Goal: Task Accomplishment & Management: Use online tool/utility

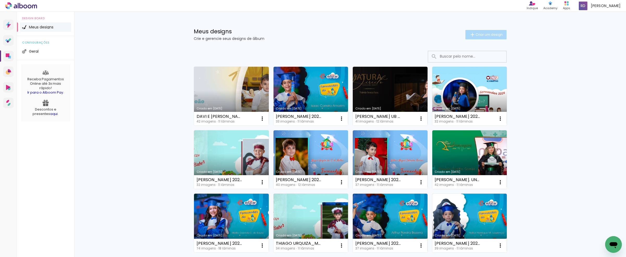
click at [485, 33] on span "Criar um design" at bounding box center [488, 34] width 27 height 3
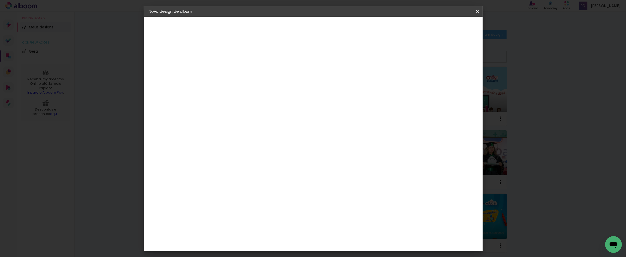
click at [234, 71] on input at bounding box center [234, 70] width 0 height 8
type input "A"
type input "[PERSON_NAME] 2024 15X21"
type paper-input "[PERSON_NAME] 2024 15X21"
click at [0, 0] on slot "Avançar" at bounding box center [0, 0] width 0 height 0
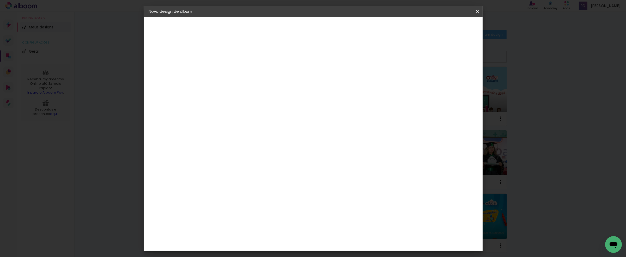
click at [0, 0] on slot "Tamanho Livre" at bounding box center [0, 0] width 0 height 0
click at [332, 23] on paper-button "Avançar" at bounding box center [319, 27] width 26 height 9
type input "1"
type paper-input "1"
click at [237, 60] on input "1" at bounding box center [231, 60] width 18 height 7
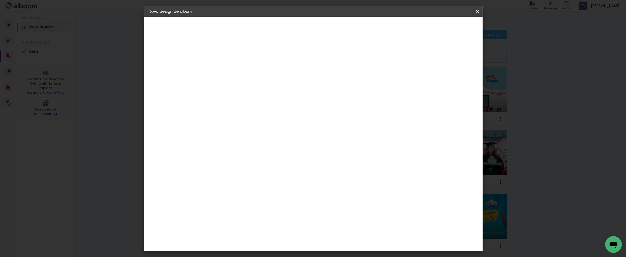
type input "6"
type paper-input "6"
click at [452, 77] on input "6" at bounding box center [449, 79] width 9 height 8
type input "7"
type paper-input "7"
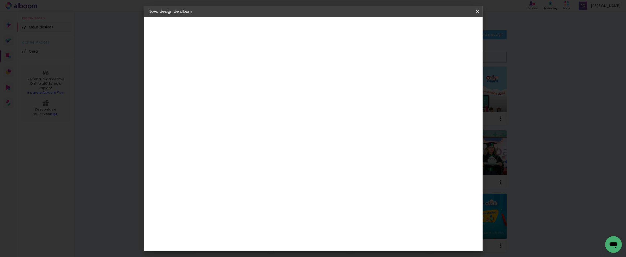
click at [452, 77] on input "7" at bounding box center [448, 79] width 9 height 8
type input "8"
type paper-input "8"
click at [451, 75] on input "8" at bounding box center [448, 79] width 9 height 8
drag, startPoint x: 223, startPoint y: 148, endPoint x: 213, endPoint y: 148, distance: 10.4
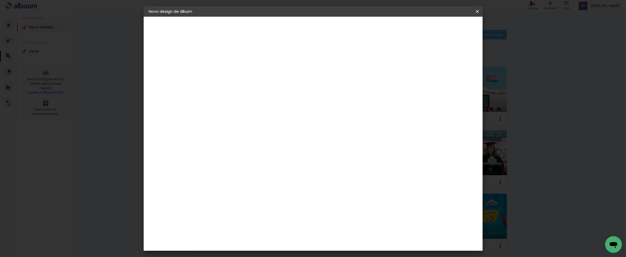
click at [213, 148] on input "30" at bounding box center [218, 148] width 14 height 8
type input "15,2"
type paper-input "15,2"
drag, startPoint x: 345, startPoint y: 166, endPoint x: 340, endPoint y: 166, distance: 4.4
click at [340, 166] on input "60" at bounding box center [342, 167] width 14 height 8
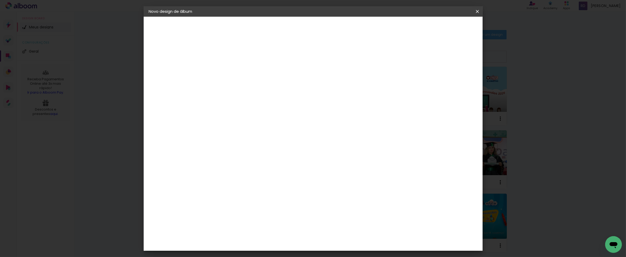
type input "42,6"
type paper-input "42,6"
click at [444, 27] on span "Iniciar design" at bounding box center [432, 28] width 24 height 4
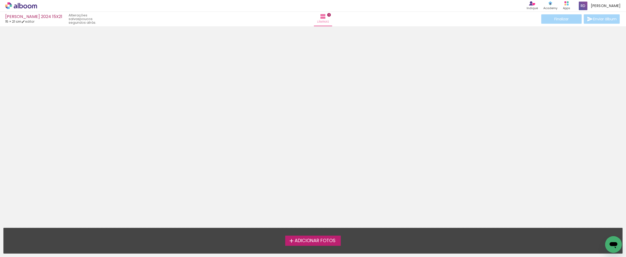
click at [303, 242] on span "Adicionar Fotos" at bounding box center [315, 241] width 41 height 5
click at [0, 0] on input "file" at bounding box center [0, 0] width 0 height 0
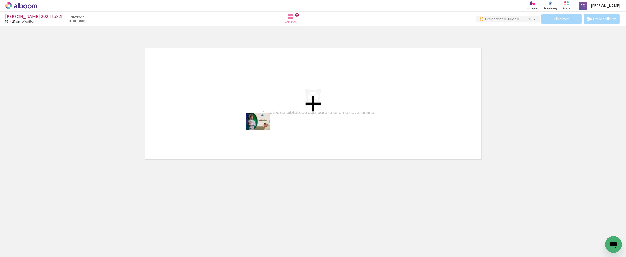
drag, startPoint x: 53, startPoint y: 242, endPoint x: 262, endPoint y: 128, distance: 238.2
click at [262, 128] on quentale-workspace at bounding box center [313, 128] width 626 height 257
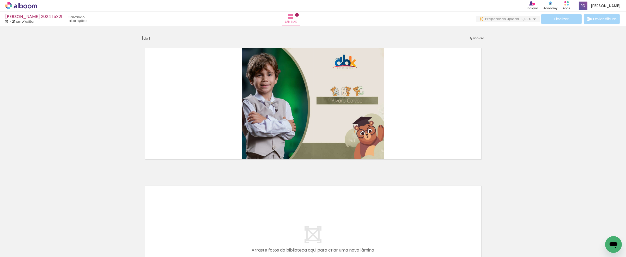
click at [8, 247] on iron-icon at bounding box center [7, 250] width 6 height 6
click at [0, 0] on input "file" at bounding box center [0, 0] width 0 height 0
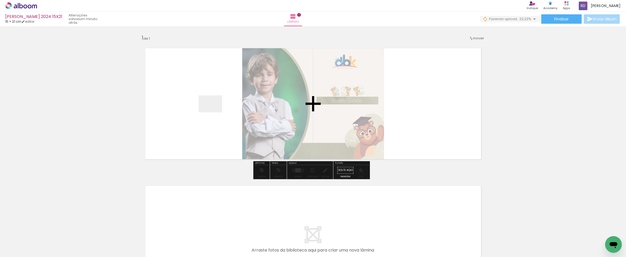
drag, startPoint x: 581, startPoint y: 245, endPoint x: 214, endPoint y: 111, distance: 390.2
click at [214, 111] on quentale-workspace at bounding box center [313, 128] width 626 height 257
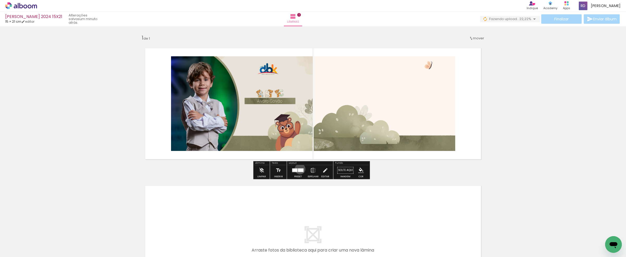
click at [299, 169] on div at bounding box center [300, 169] width 5 height 3
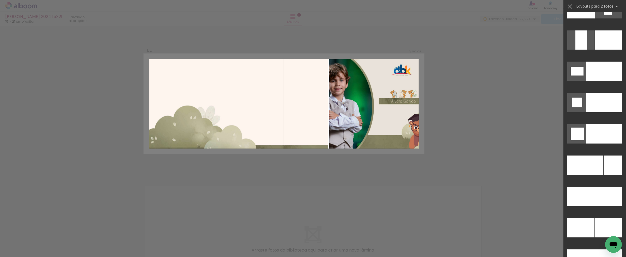
scroll to position [2288, 0]
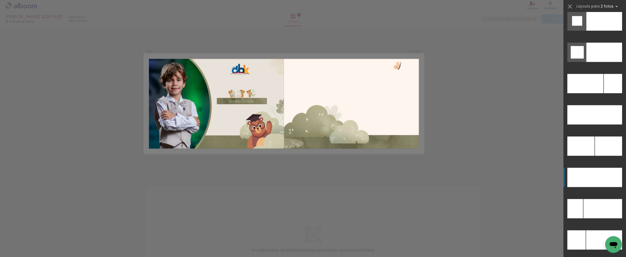
click at [588, 93] on div at bounding box center [585, 83] width 36 height 19
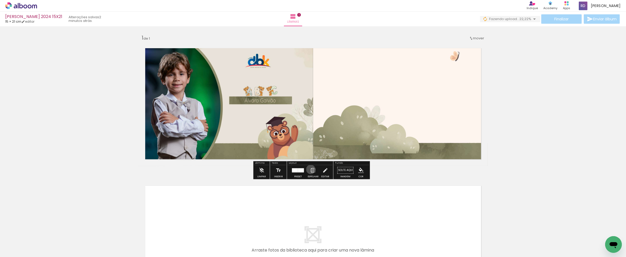
click at [310, 169] on iron-icon at bounding box center [313, 170] width 6 height 10
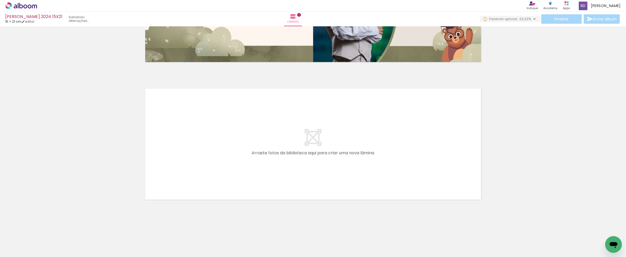
scroll to position [0, 0]
drag, startPoint x: 82, startPoint y: 243, endPoint x: 131, endPoint y: 236, distance: 49.4
click at [170, 165] on quentale-workspace at bounding box center [313, 128] width 626 height 257
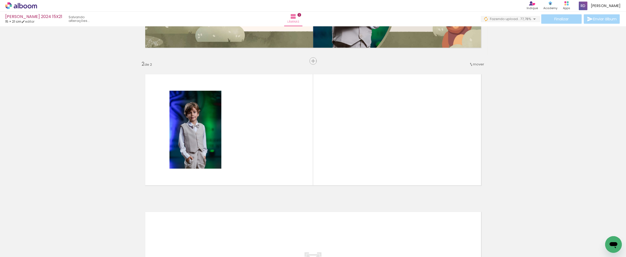
scroll to position [116, 0]
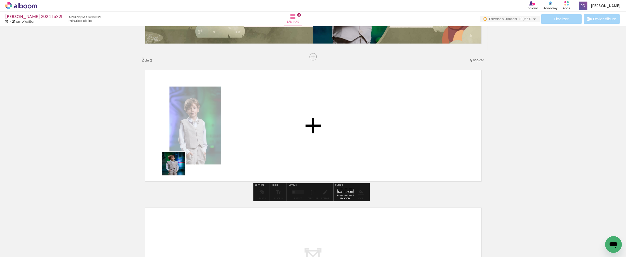
drag, startPoint x: 109, startPoint y: 243, endPoint x: 185, endPoint y: 158, distance: 113.0
click at [185, 158] on quentale-workspace at bounding box center [313, 128] width 626 height 257
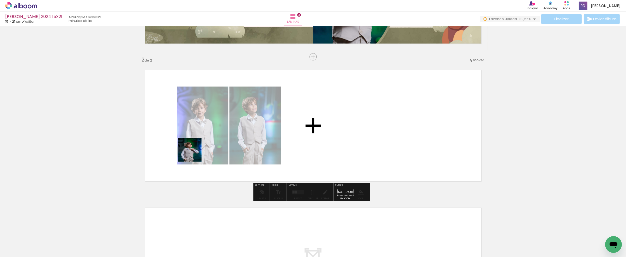
drag, startPoint x: 178, startPoint y: 180, endPoint x: 201, endPoint y: 213, distance: 40.2
click at [194, 150] on quentale-workspace at bounding box center [313, 128] width 626 height 257
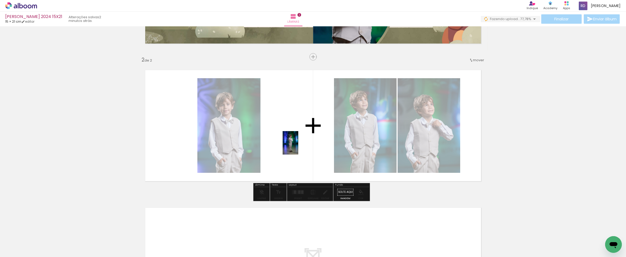
drag, startPoint x: 199, startPoint y: 240, endPoint x: 298, endPoint y: 147, distance: 135.9
click at [298, 147] on quentale-workspace at bounding box center [313, 128] width 626 height 257
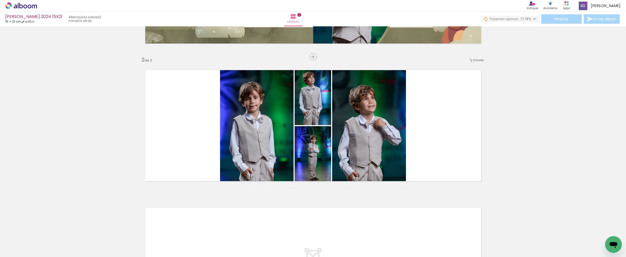
scroll to position [203, 0]
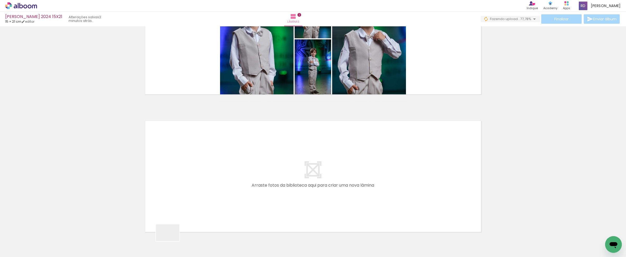
drag, startPoint x: 170, startPoint y: 242, endPoint x: 199, endPoint y: 164, distance: 82.6
click at [199, 164] on quentale-workspace at bounding box center [313, 128] width 626 height 257
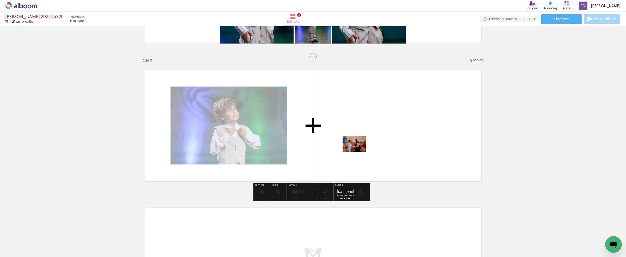
drag, startPoint x: 229, startPoint y: 243, endPoint x: 358, endPoint y: 152, distance: 158.2
click at [358, 152] on quentale-workspace at bounding box center [313, 128] width 626 height 257
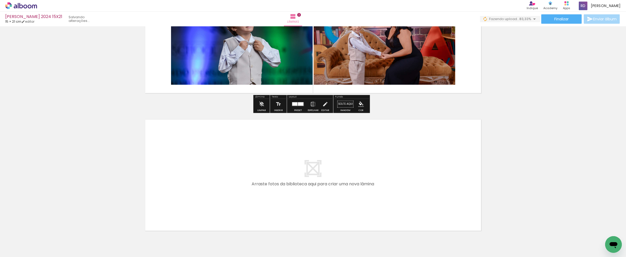
scroll to position [372, 0]
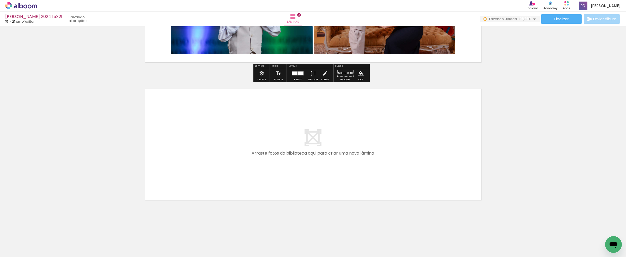
drag, startPoint x: 256, startPoint y: 241, endPoint x: 211, endPoint y: 137, distance: 113.4
click at [211, 137] on quentale-workspace at bounding box center [313, 128] width 626 height 257
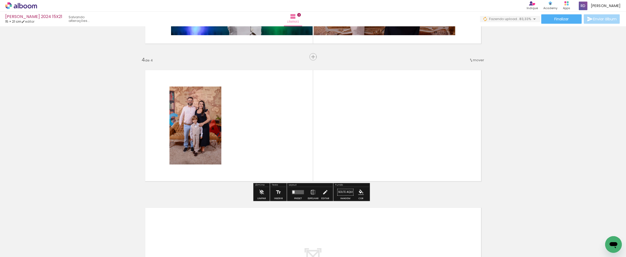
scroll to position [391, 0]
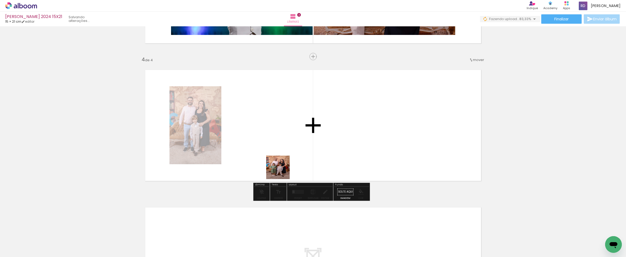
drag, startPoint x: 284, startPoint y: 239, endPoint x: 287, endPoint y: 166, distance: 73.1
click at [282, 170] on quentale-workspace at bounding box center [313, 128] width 626 height 257
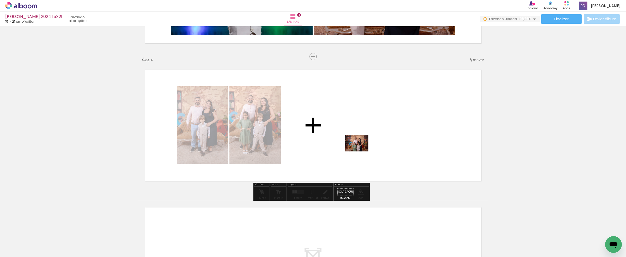
drag, startPoint x: 325, startPoint y: 229, endPoint x: 361, endPoint y: 148, distance: 88.2
click at [361, 148] on quentale-workspace at bounding box center [313, 128] width 626 height 257
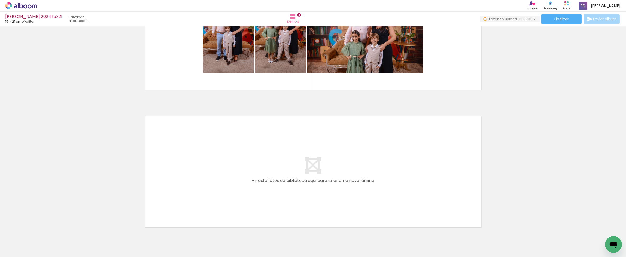
scroll to position [452, 0]
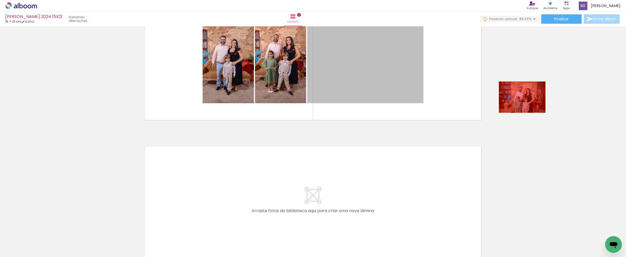
drag, startPoint x: 367, startPoint y: 75, endPoint x: 520, endPoint y: 97, distance: 155.1
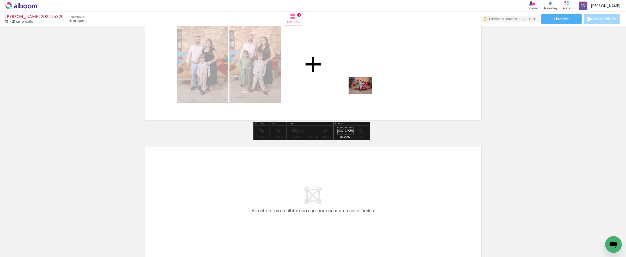
drag, startPoint x: 341, startPoint y: 243, endPoint x: 383, endPoint y: 61, distance: 187.3
click at [383, 61] on quentale-workspace at bounding box center [313, 128] width 626 height 257
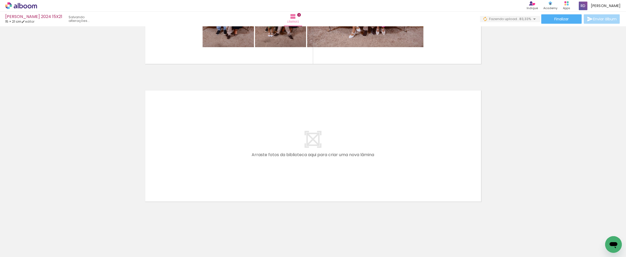
scroll to position [510, 0]
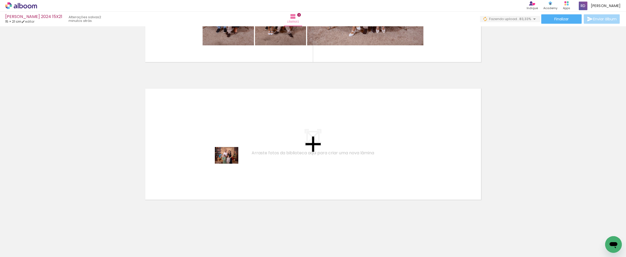
drag, startPoint x: 312, startPoint y: 233, endPoint x: 230, endPoint y: 163, distance: 107.4
click at [230, 163] on quentale-workspace at bounding box center [313, 128] width 626 height 257
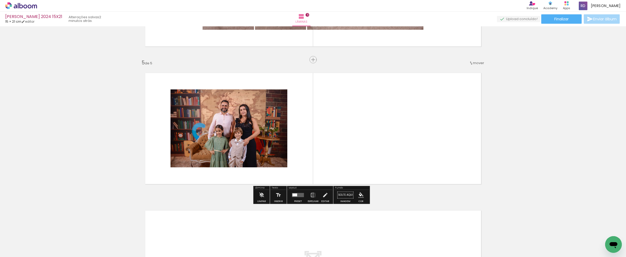
scroll to position [529, 0]
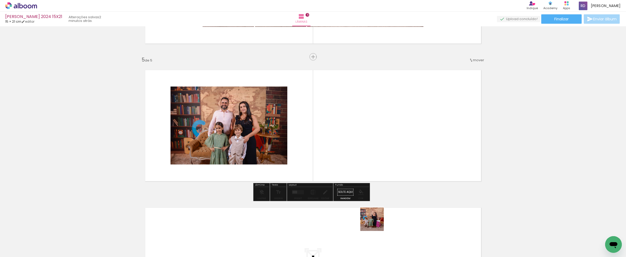
drag, startPoint x: 376, startPoint y: 223, endPoint x: 389, endPoint y: 210, distance: 18.2
click at [369, 115] on quentale-workspace at bounding box center [313, 128] width 626 height 257
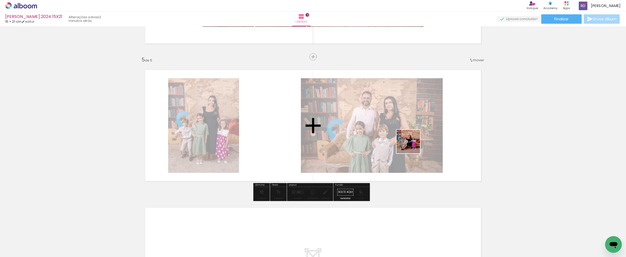
drag, startPoint x: 403, startPoint y: 238, endPoint x: 411, endPoint y: 146, distance: 92.1
click at [412, 145] on quentale-workspace at bounding box center [313, 128] width 626 height 257
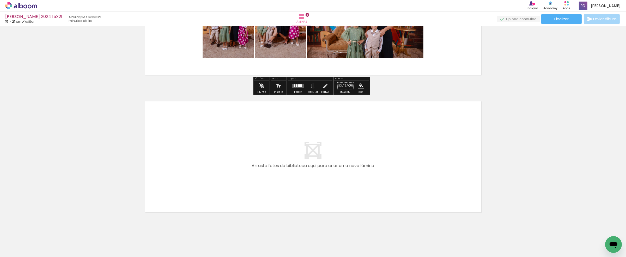
scroll to position [648, 0]
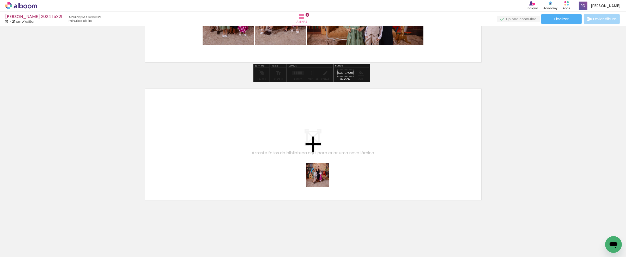
drag, startPoint x: 433, startPoint y: 239, endPoint x: 429, endPoint y: 230, distance: 10.2
click at [312, 174] on quentale-workspace at bounding box center [313, 128] width 626 height 257
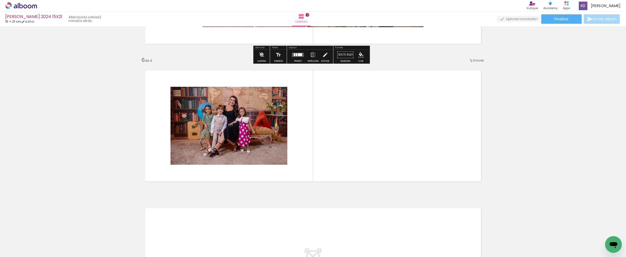
scroll to position [666, 0]
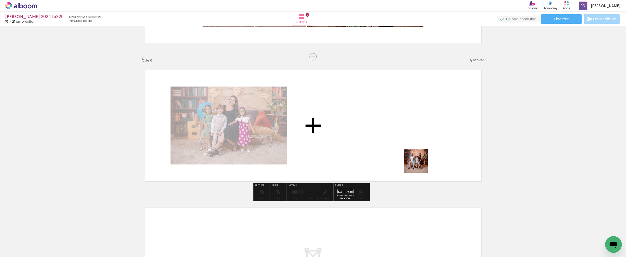
drag, startPoint x: 428, startPoint y: 182, endPoint x: 416, endPoint y: 153, distance: 31.7
click at [416, 153] on quentale-workspace at bounding box center [313, 128] width 626 height 257
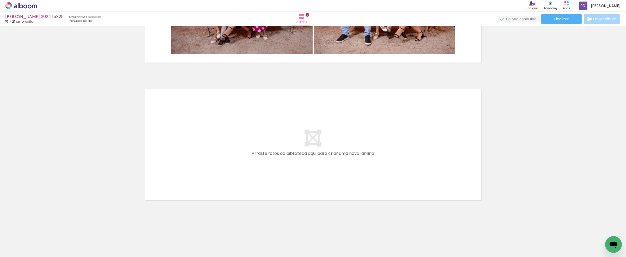
scroll to position [785, 0]
drag, startPoint x: 493, startPoint y: 241, endPoint x: 235, endPoint y: 163, distance: 268.7
click at [235, 163] on quentale-workspace at bounding box center [313, 128] width 626 height 257
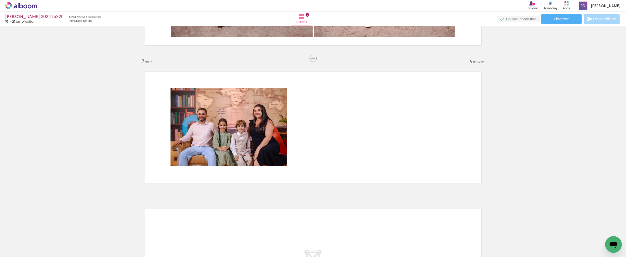
scroll to position [804, 0]
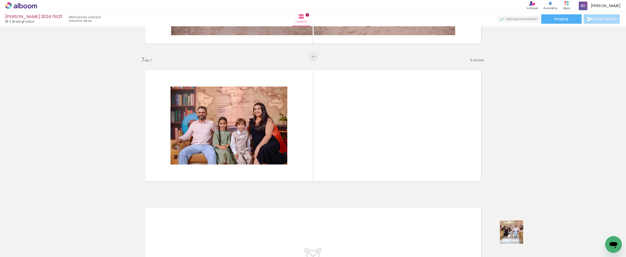
drag, startPoint x: 515, startPoint y: 236, endPoint x: 464, endPoint y: 173, distance: 81.2
click at [402, 120] on quentale-workspace at bounding box center [313, 128] width 626 height 257
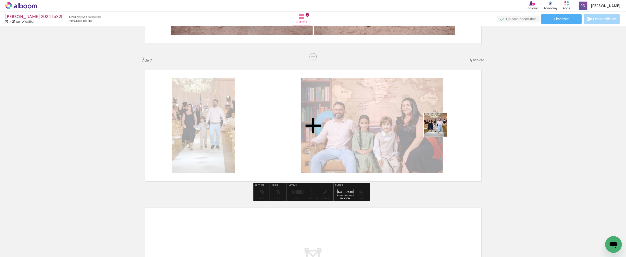
drag, startPoint x: 551, startPoint y: 246, endPoint x: 426, endPoint y: 120, distance: 177.5
click at [426, 120] on quentale-workspace at bounding box center [313, 128] width 626 height 257
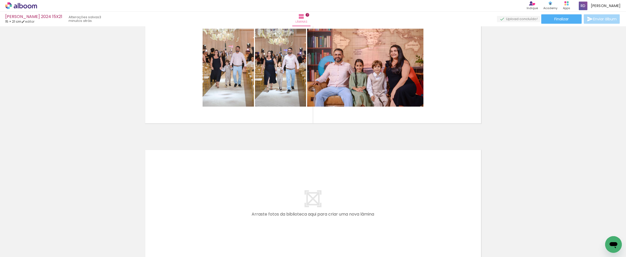
scroll to position [0, 229]
drag, startPoint x: 350, startPoint y: 244, endPoint x: 260, endPoint y: 204, distance: 99.0
click at [260, 204] on quentale-workspace at bounding box center [313, 128] width 626 height 257
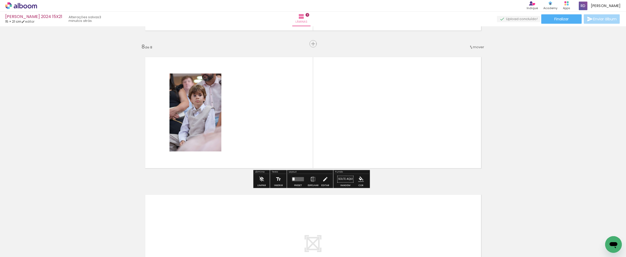
scroll to position [980, 0]
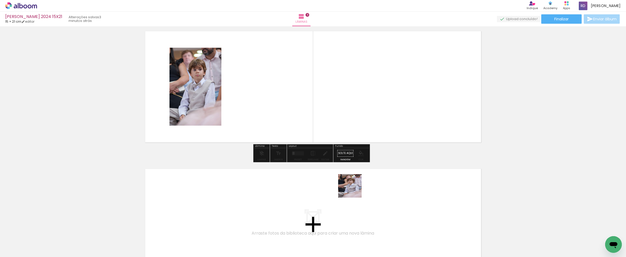
drag, startPoint x: 381, startPoint y: 245, endPoint x: 361, endPoint y: 203, distance: 47.2
click at [328, 124] on quentale-workspace at bounding box center [313, 128] width 626 height 257
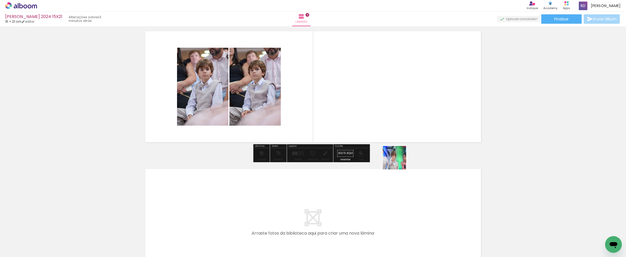
drag, startPoint x: 408, startPoint y: 216, endPoint x: 396, endPoint y: 138, distance: 79.2
click at [396, 138] on quentale-workspace at bounding box center [313, 128] width 626 height 257
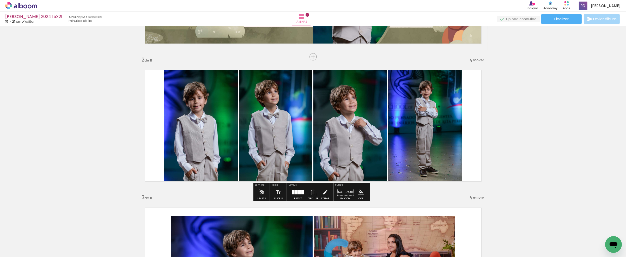
scroll to position [0, 469]
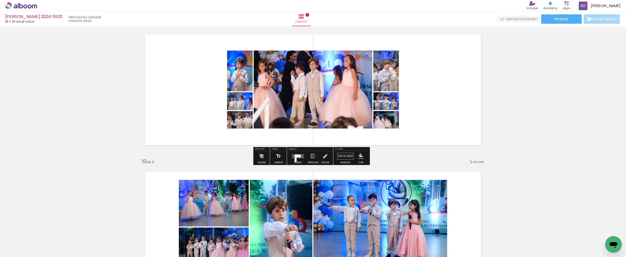
scroll to position [0, 469]
click at [292, 156] on quentale-layouter at bounding box center [298, 156] width 12 height 4
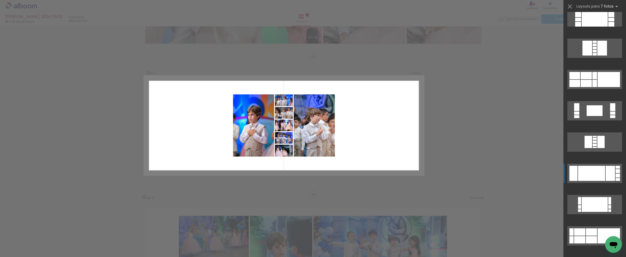
scroll to position [231, 0]
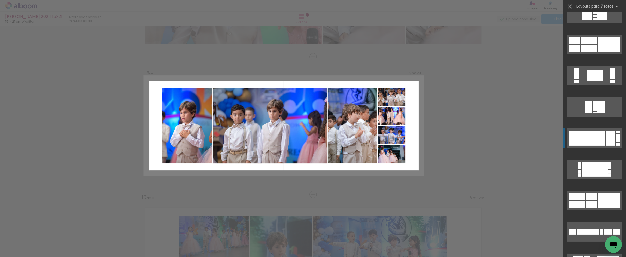
click at [593, 8] on div at bounding box center [595, 6] width 4 height 2
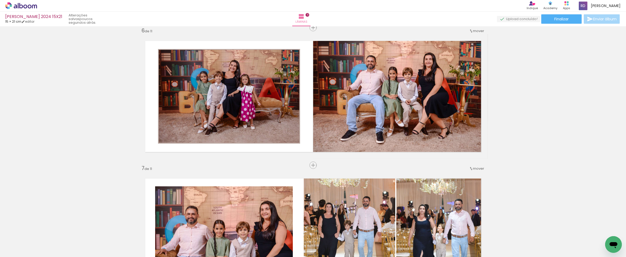
scroll to position [674, 0]
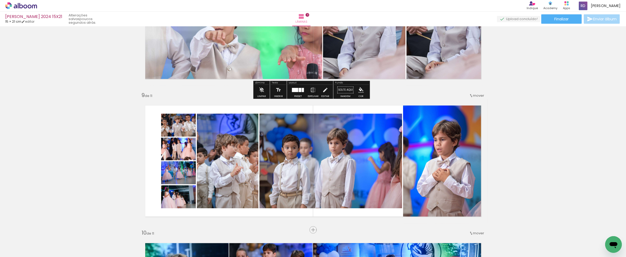
scroll to position [1050, 0]
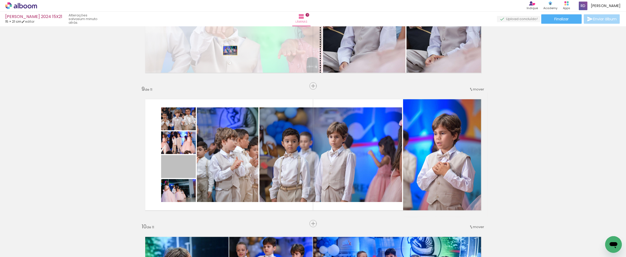
drag, startPoint x: 190, startPoint y: 173, endPoint x: 228, endPoint y: 50, distance: 128.3
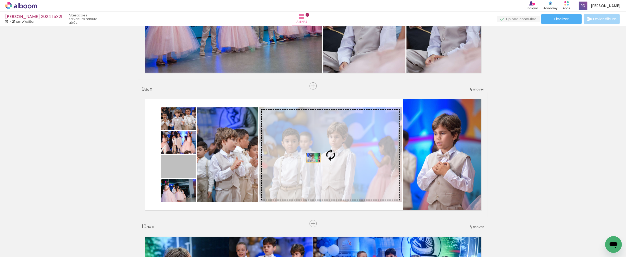
drag, startPoint x: 184, startPoint y: 173, endPoint x: 311, endPoint y: 157, distance: 128.4
click at [0, 0] on slot at bounding box center [0, 0] width 0 height 0
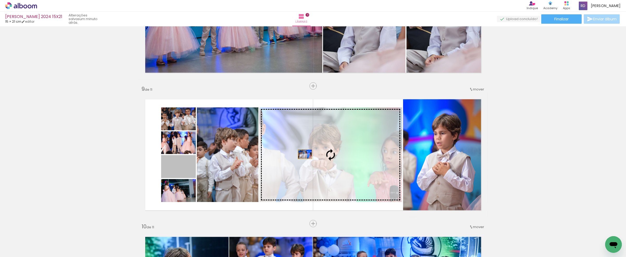
drag, startPoint x: 184, startPoint y: 170, endPoint x: 303, endPoint y: 154, distance: 119.5
click at [0, 0] on slot at bounding box center [0, 0] width 0 height 0
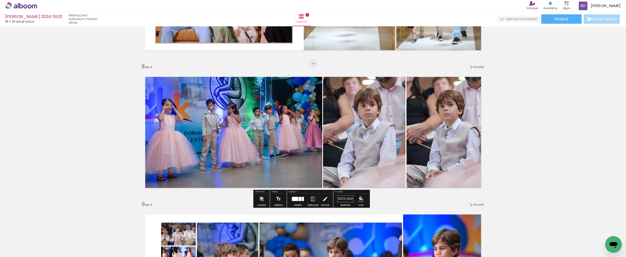
scroll to position [934, 0]
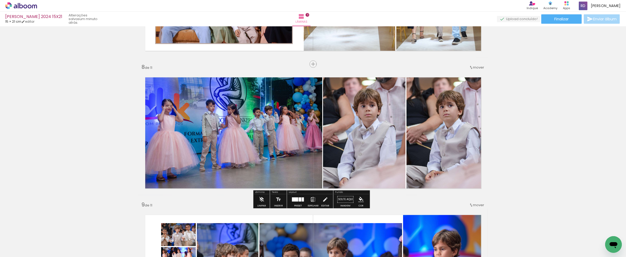
click at [311, 200] on iron-icon at bounding box center [313, 199] width 6 height 10
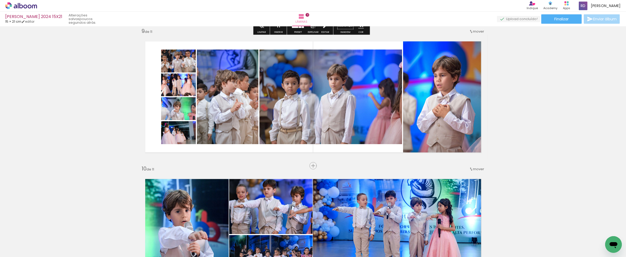
scroll to position [1108, 0]
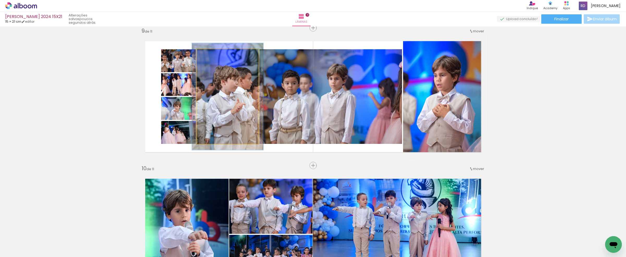
type paper-slider "113"
click at [209, 54] on div at bounding box center [211, 54] width 5 height 5
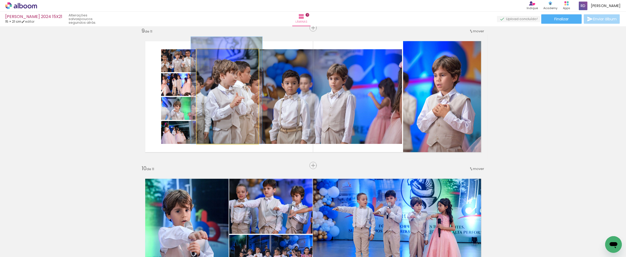
drag, startPoint x: 217, startPoint y: 96, endPoint x: 216, endPoint y: 87, distance: 8.9
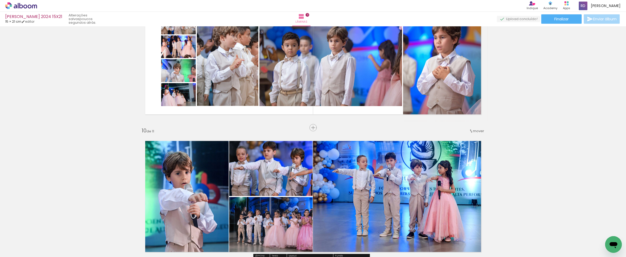
scroll to position [1137, 0]
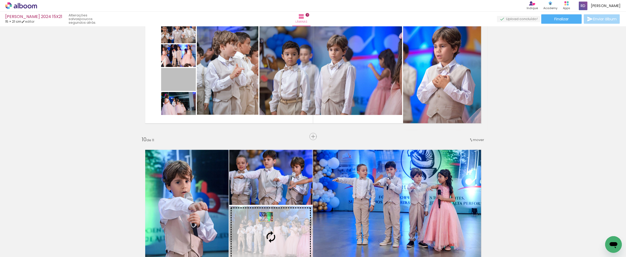
drag, startPoint x: 187, startPoint y: 85, endPoint x: 264, endPoint y: 217, distance: 152.2
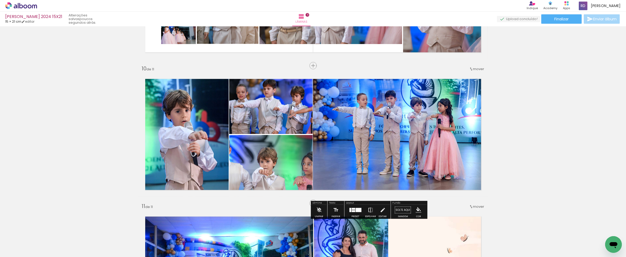
scroll to position [1224, 0]
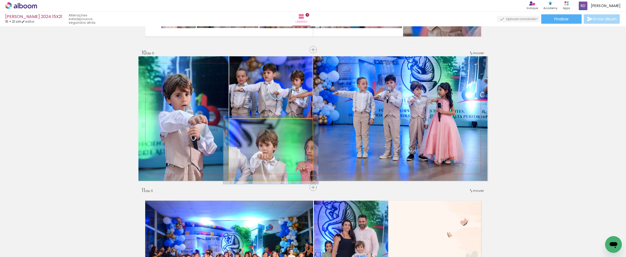
type paper-slider "110"
click at [242, 124] on div at bounding box center [243, 124] width 5 height 5
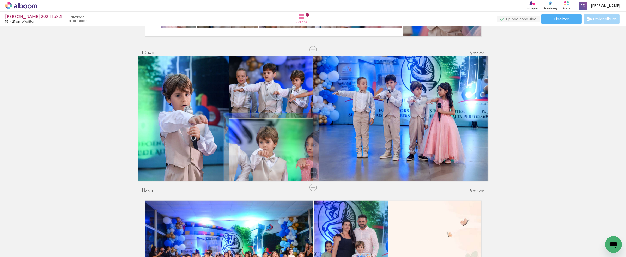
drag, startPoint x: 263, startPoint y: 155, endPoint x: 263, endPoint y: 138, distance: 17.7
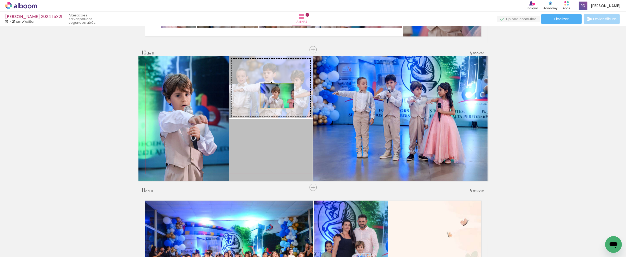
drag, startPoint x: 274, startPoint y: 146, endPoint x: 275, endPoint y: 96, distance: 50.3
click at [0, 0] on slot at bounding box center [0, 0] width 0 height 0
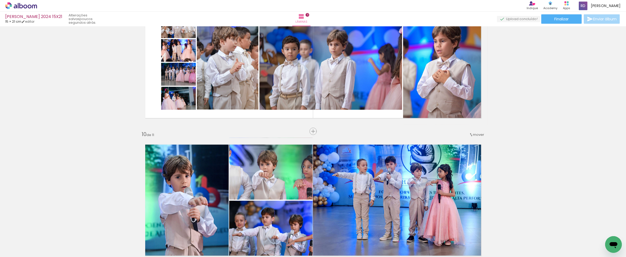
scroll to position [1137, 0]
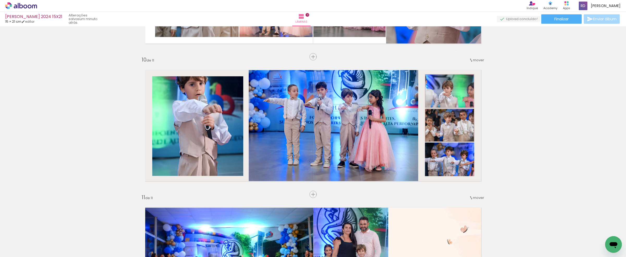
scroll to position [0, 469]
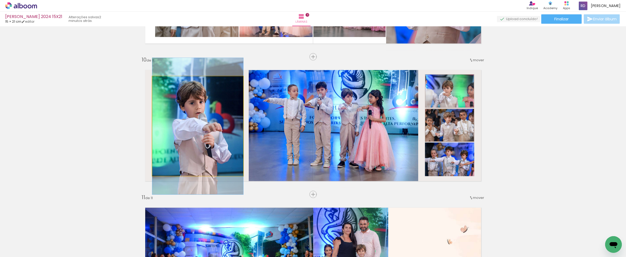
drag, startPoint x: 205, startPoint y: 117, endPoint x: 205, endPoint y: 135, distance: 18.5
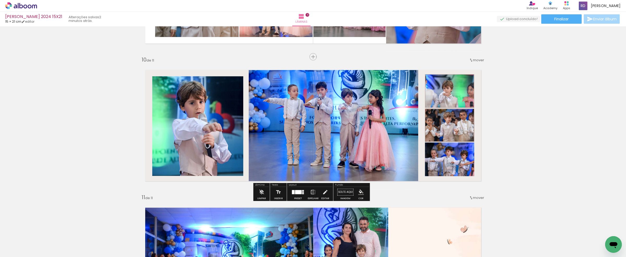
click at [215, 92] on quentale-photo at bounding box center [197, 126] width 91 height 100
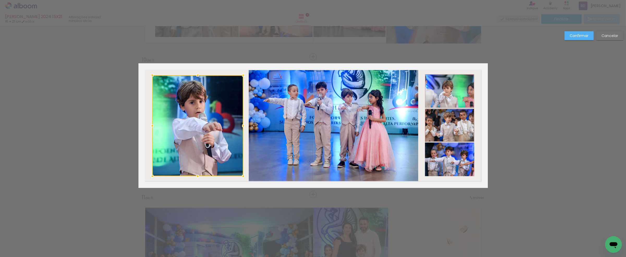
click at [194, 75] on div at bounding box center [197, 75] width 10 height 10
click at [190, 133] on div at bounding box center [197, 125] width 91 height 101
click at [196, 176] on div at bounding box center [197, 177] width 10 height 10
click at [0, 0] on slot "Confirmar" at bounding box center [0, 0] width 0 height 0
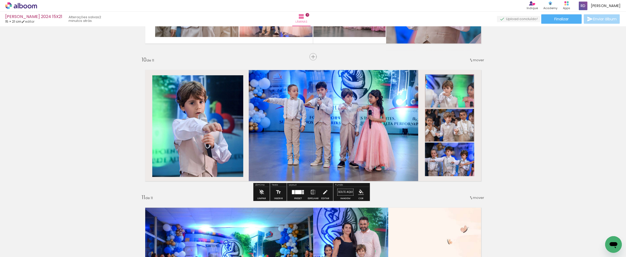
click at [202, 91] on paper-item at bounding box center [205, 93] width 9 height 4
click at [203, 115] on iron-icon "color picker" at bounding box center [206, 114] width 6 height 5
click at [200, 84] on paper-item "#a1887f" at bounding box center [202, 84] width 5 height 5
click at [430, 168] on paper-item at bounding box center [430, 169] width 9 height 4
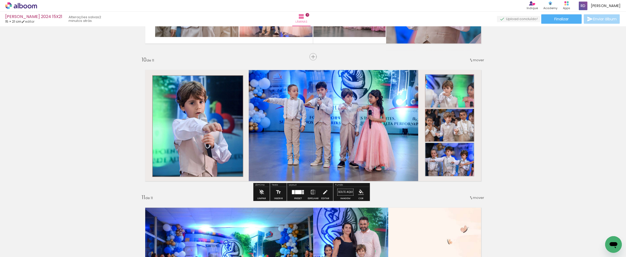
click at [429, 188] on iron-icon "color picker" at bounding box center [432, 189] width 6 height 5
click at [426, 158] on paper-item "#a1887f" at bounding box center [428, 159] width 5 height 5
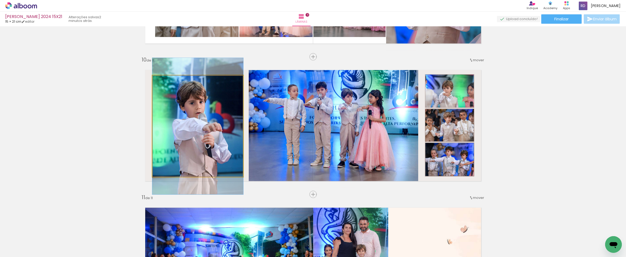
click at [210, 155] on quentale-photo at bounding box center [197, 126] width 91 height 102
click at [209, 155] on quentale-photo at bounding box center [197, 126] width 91 height 102
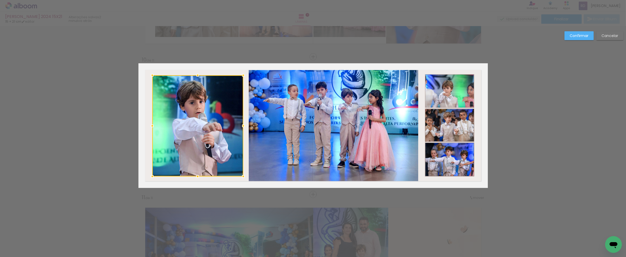
click at [195, 176] on div at bounding box center [197, 176] width 10 height 10
click at [0, 0] on slot "Confirmar" at bounding box center [0, 0] width 0 height 0
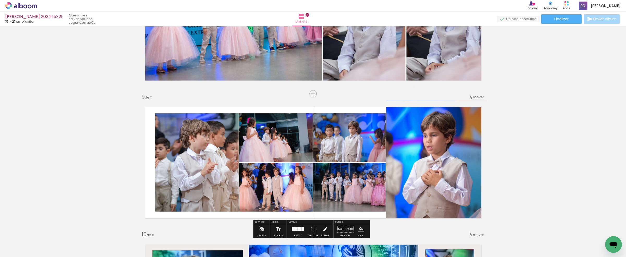
scroll to position [1101, 0]
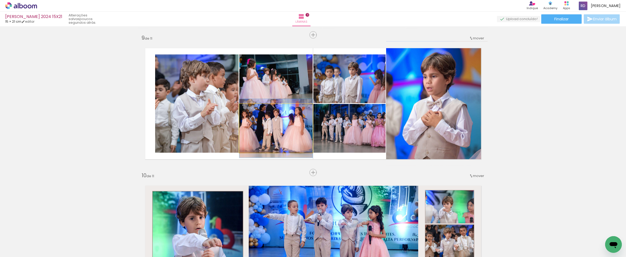
click at [290, 118] on quentale-photo at bounding box center [275, 128] width 73 height 49
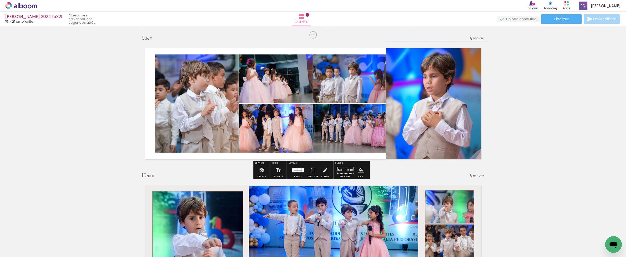
click at [290, 118] on quentale-photo at bounding box center [275, 128] width 73 height 49
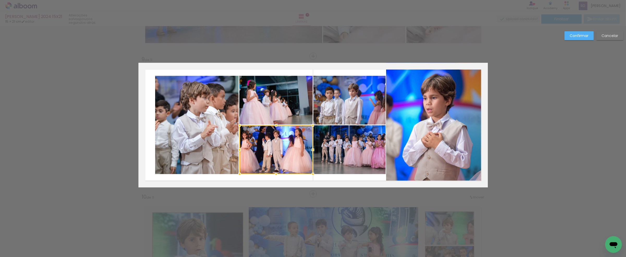
scroll to position [1079, 0]
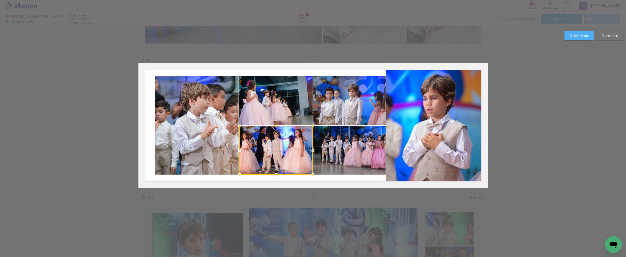
click at [284, 99] on quentale-photo at bounding box center [275, 100] width 73 height 49
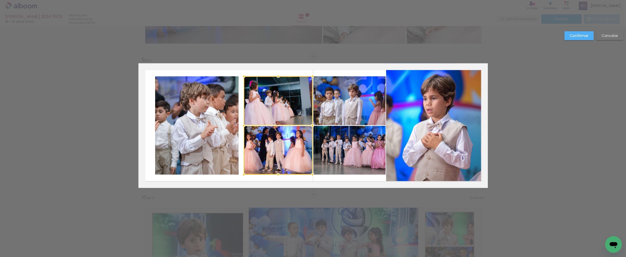
drag, startPoint x: 237, startPoint y: 125, endPoint x: 241, endPoint y: 124, distance: 4.4
click at [241, 124] on div at bounding box center [244, 125] width 10 height 10
click at [223, 118] on quentale-photo at bounding box center [197, 125] width 84 height 98
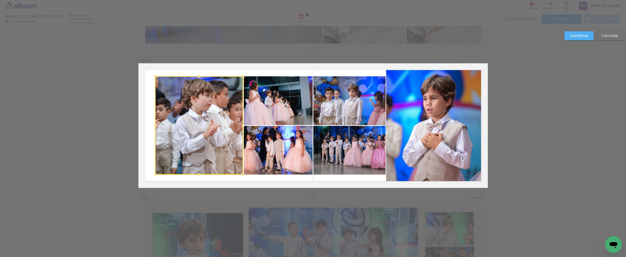
drag, startPoint x: 235, startPoint y: 125, endPoint x: 240, endPoint y: 124, distance: 4.5
click at [240, 124] on div at bounding box center [243, 125] width 10 height 10
click at [588, 34] on paper-button "Confirmar" at bounding box center [578, 35] width 29 height 9
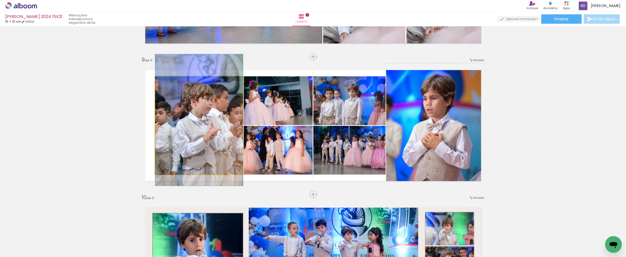
drag, startPoint x: 183, startPoint y: 117, endPoint x: 184, endPoint y: 121, distance: 3.5
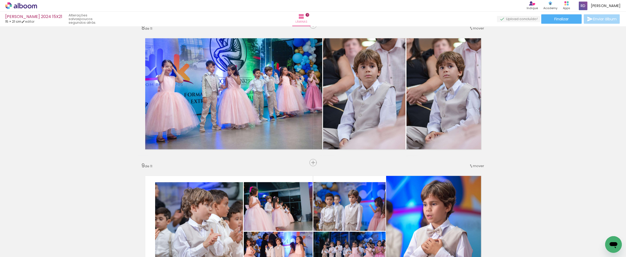
scroll to position [963, 0]
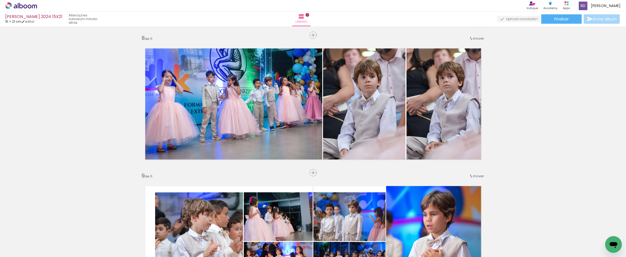
scroll to position [0, 469]
click at [9, 250] on iron-icon at bounding box center [7, 250] width 6 height 6
click at [0, 0] on input "file" at bounding box center [0, 0] width 0 height 0
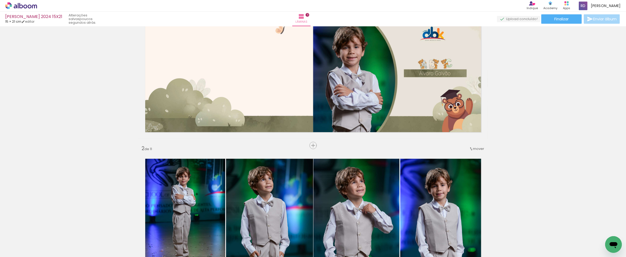
scroll to position [7, 0]
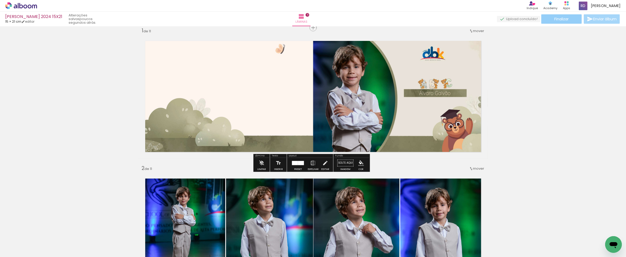
click at [563, 17] on span "Finalizar" at bounding box center [561, 19] width 14 height 4
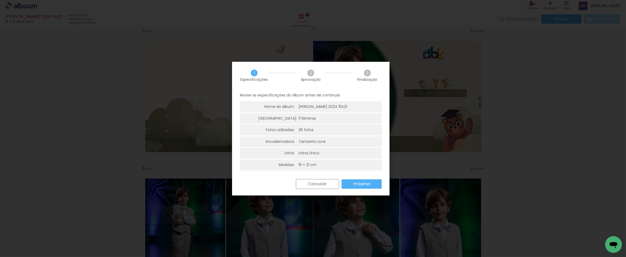
click at [0, 0] on slot "Próximo" at bounding box center [0, 0] width 0 height 0
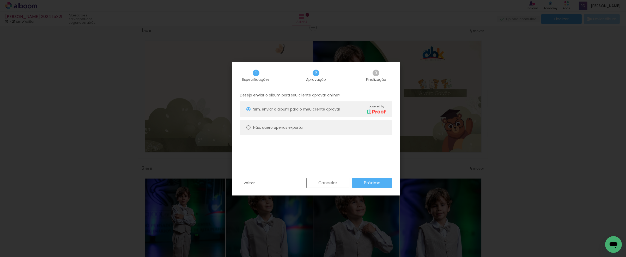
click at [246, 127] on paper-radio-button "Não, quero apenas exportar" at bounding box center [316, 128] width 152 height 16
type paper-radio-button "on"
click at [363, 183] on paper-button "Próximo" at bounding box center [372, 182] width 40 height 9
type input "Alta, 300 DPI"
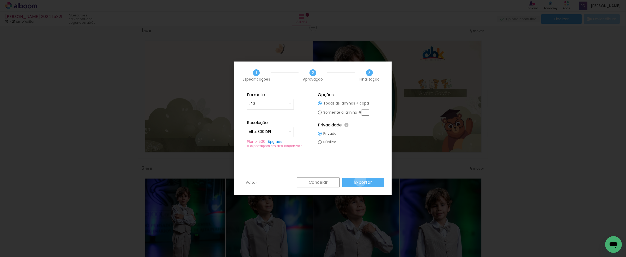
click at [0, 0] on slot "Exportar" at bounding box center [0, 0] width 0 height 0
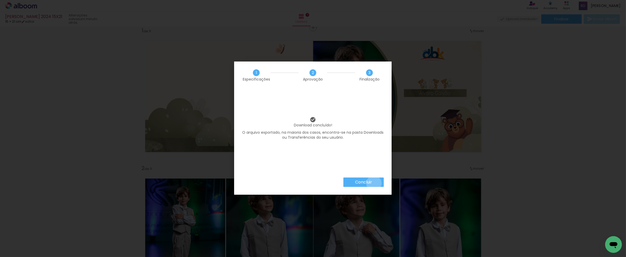
click at [374, 183] on paper-button "Concluir" at bounding box center [363, 182] width 40 height 9
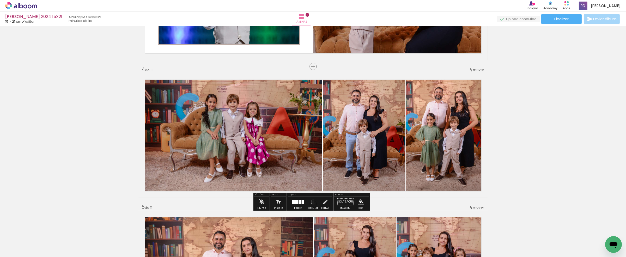
scroll to position [413, 0]
